Goal: Use online tool/utility

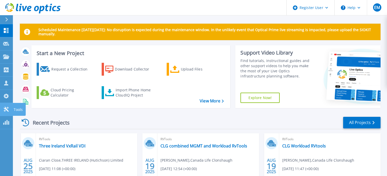
click at [4, 112] on icon at bounding box center [6, 109] width 6 height 5
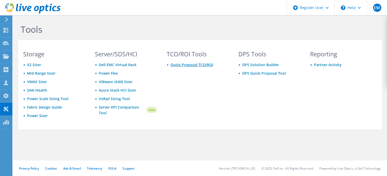
click at [202, 65] on link "Quick Proposal TCO/ROI" at bounding box center [191, 64] width 43 height 5
click at [265, 64] on link "DPS Solution Builder" at bounding box center [260, 64] width 37 height 5
click at [253, 74] on link "DPS Quick Proposal Tool" at bounding box center [264, 73] width 44 height 5
click at [323, 66] on link "Partner Activity" at bounding box center [328, 64] width 28 height 5
